Goal: Task Accomplishment & Management: Manage account settings

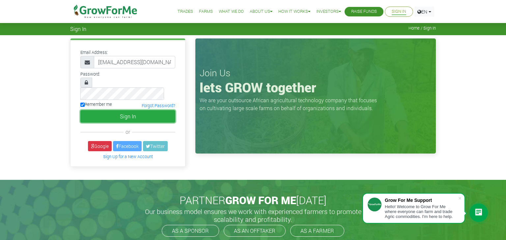
click at [141, 110] on button "Sign In" at bounding box center [127, 116] width 95 height 13
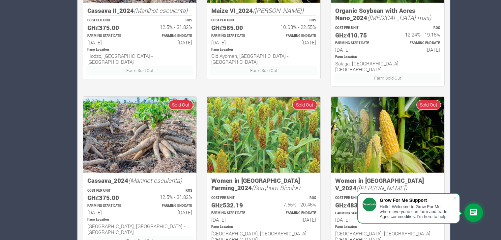
scroll to position [456, 0]
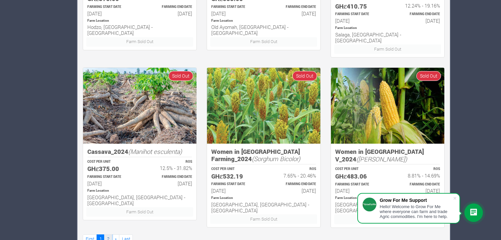
click at [107, 235] on link "2" at bounding box center [108, 240] width 8 height 10
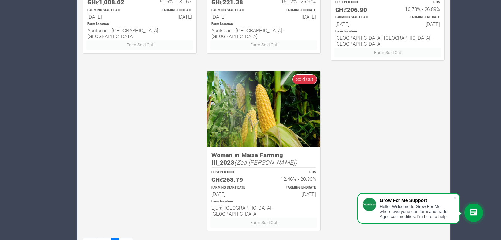
scroll to position [456, 0]
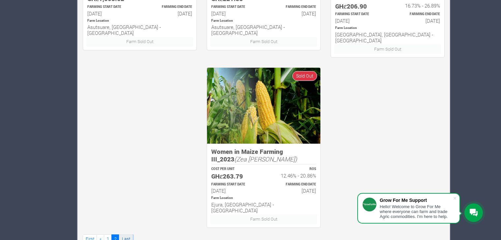
click at [126, 235] on link "Last" at bounding box center [126, 240] width 14 height 10
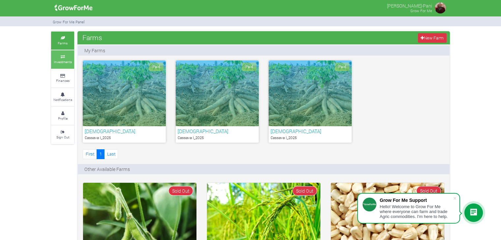
click at [64, 58] on icon at bounding box center [63, 56] width 20 height 3
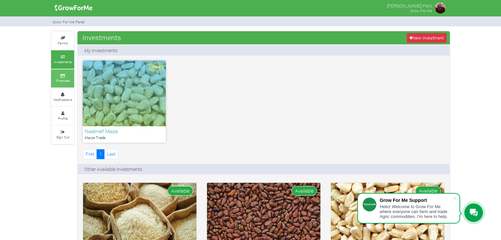
click at [67, 80] on small "Finances" at bounding box center [63, 80] width 14 height 5
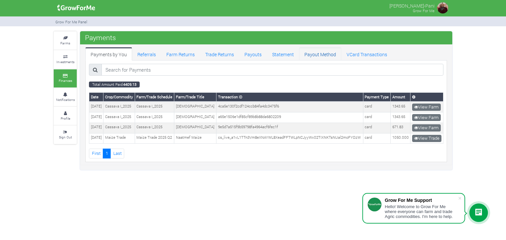
click at [317, 55] on link "Payout Method" at bounding box center [320, 53] width 42 height 13
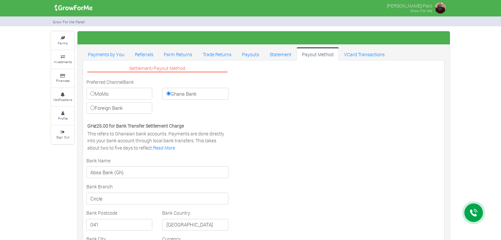
select select "GHS"
